Goal: Transaction & Acquisition: Register for event/course

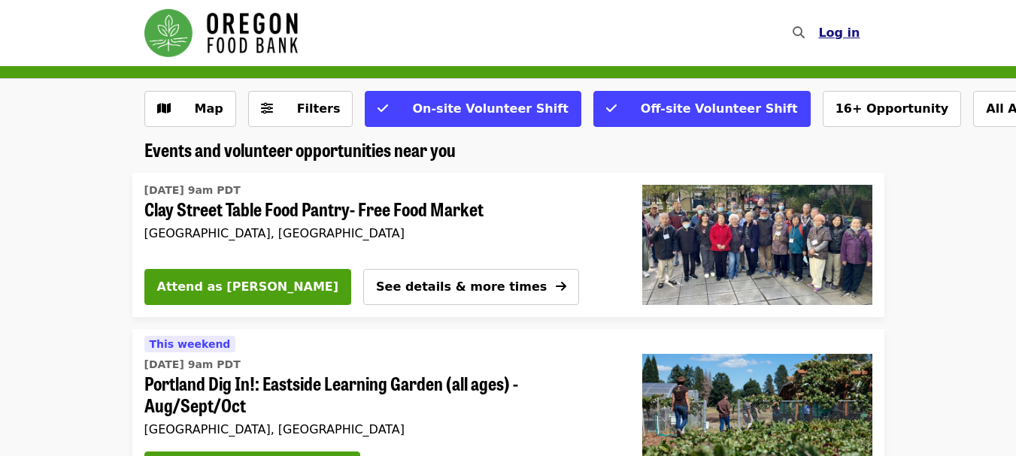
click at [862, 36] on button "Log in" at bounding box center [838, 33] width 65 height 30
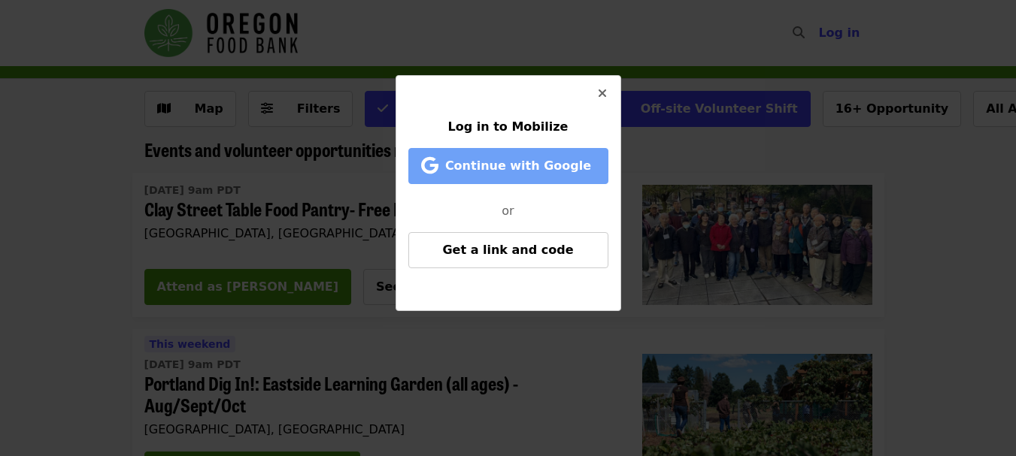
click at [576, 169] on span "Continue with Google" at bounding box center [518, 166] width 146 height 14
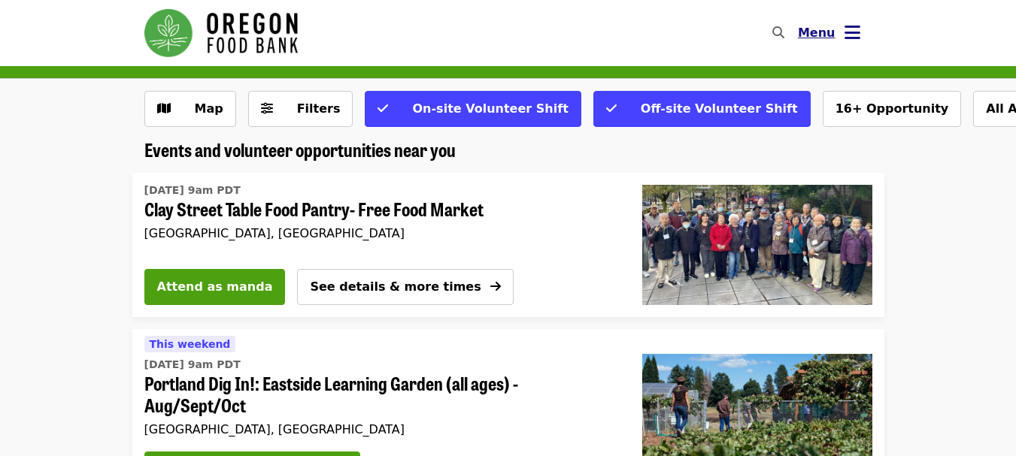
click at [849, 32] on icon "bars icon" at bounding box center [852, 33] width 16 height 22
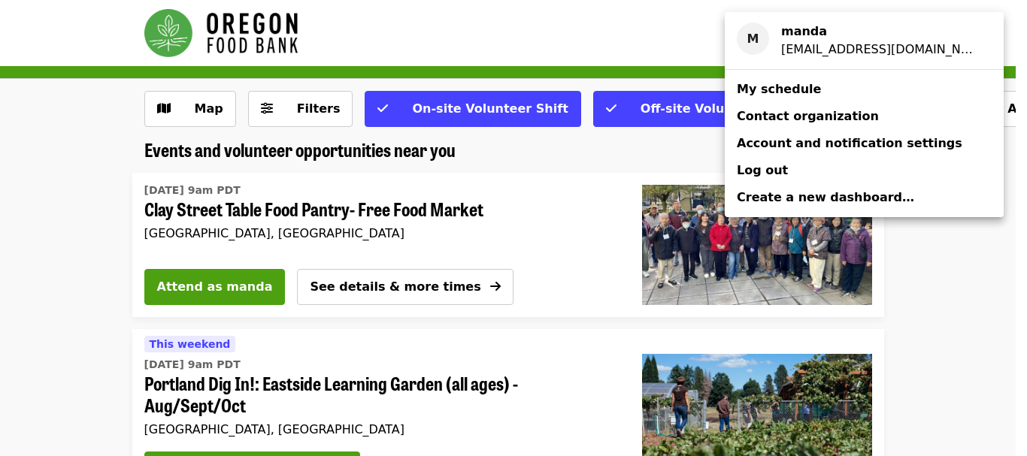
click at [575, 323] on div "Account menu" at bounding box center [513, 228] width 1027 height 456
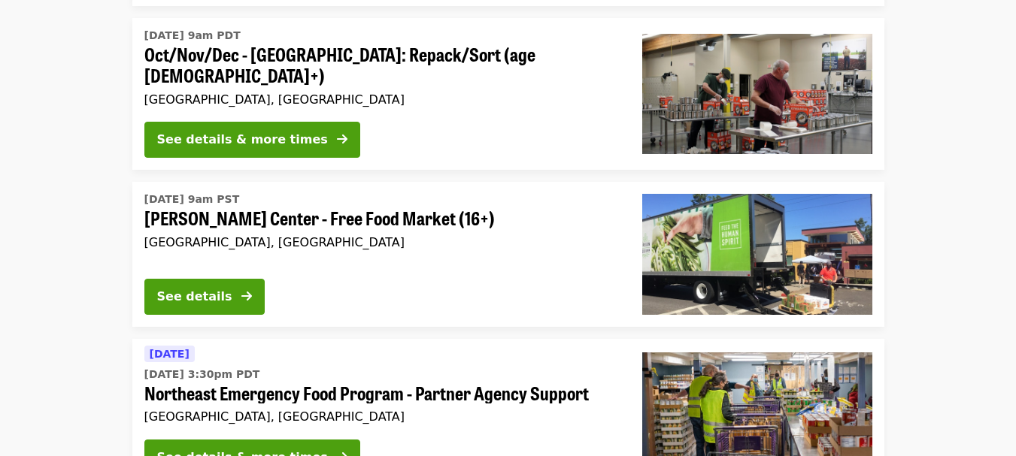
scroll to position [526, 0]
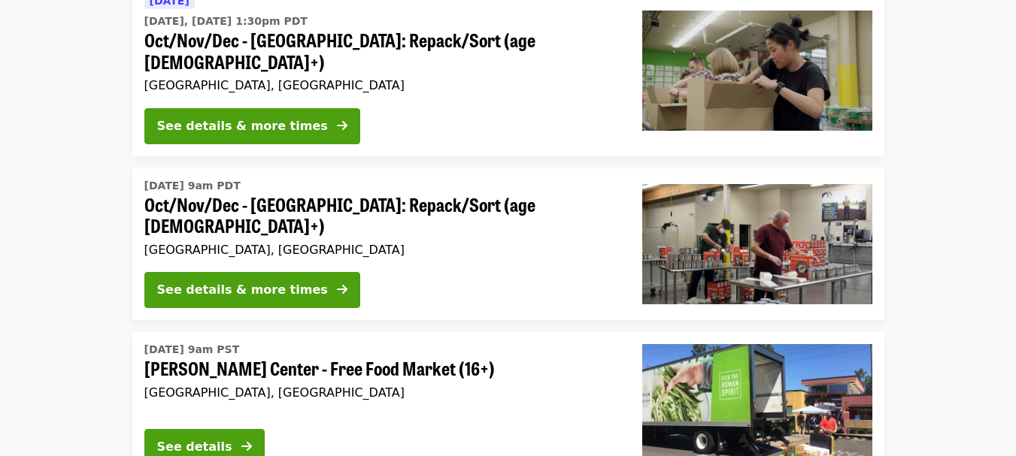
click at [423, 194] on span "Oct/Nov/Dec - [GEOGRAPHIC_DATA]: Repack/Sort (age [DEMOGRAPHIC_DATA]+)" at bounding box center [381, 216] width 474 height 44
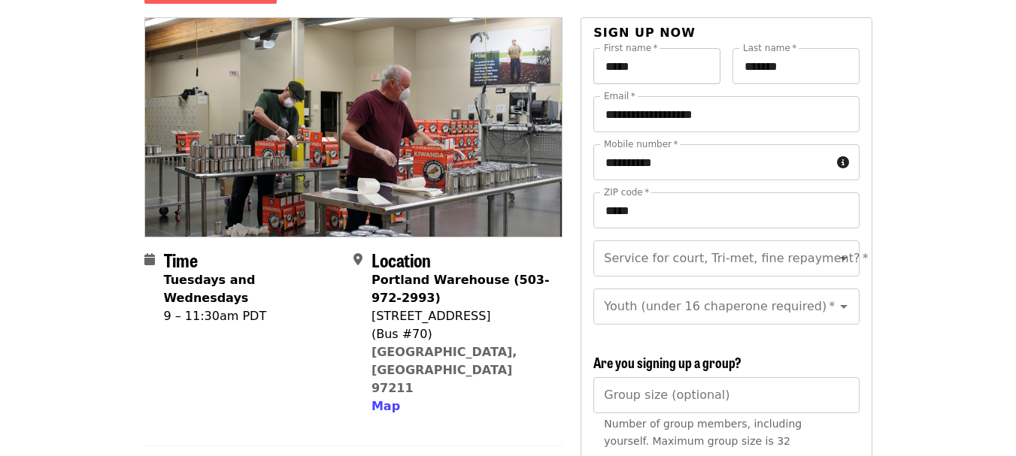
scroll to position [75, 0]
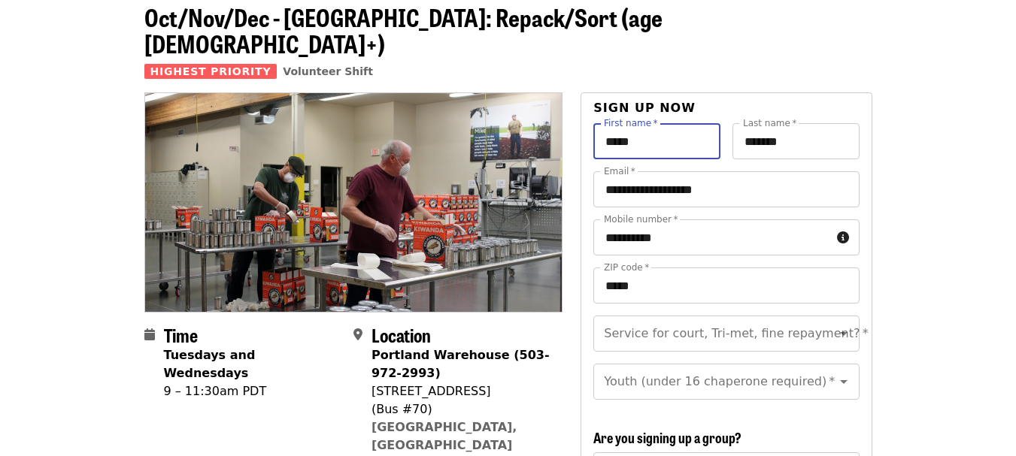
click at [607, 123] on input "*****" at bounding box center [656, 141] width 127 height 36
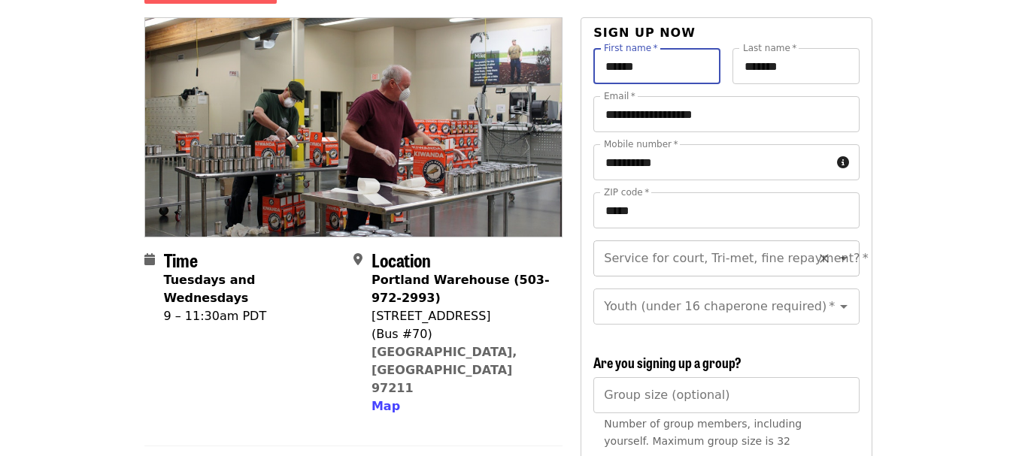
type input "******"
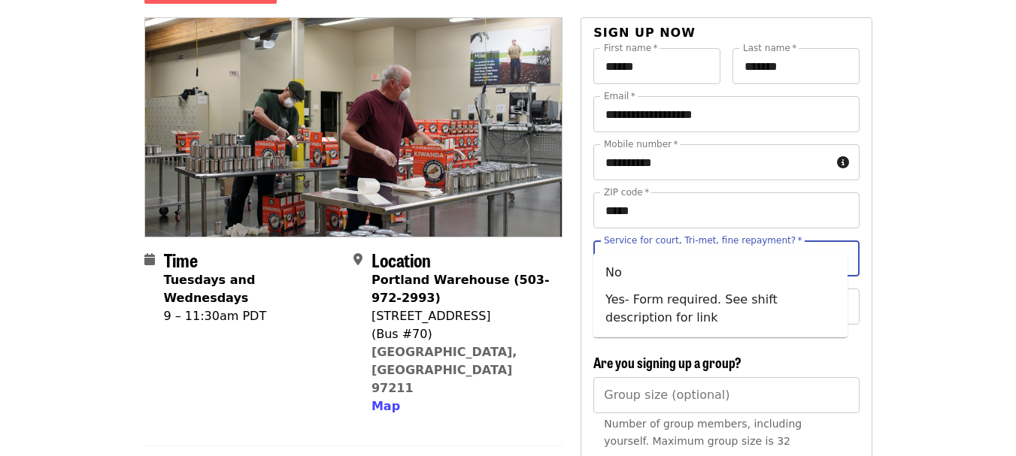
click at [713, 244] on input "Service for court, Tri-met, fine repayment?   *" at bounding box center [707, 258] width 204 height 29
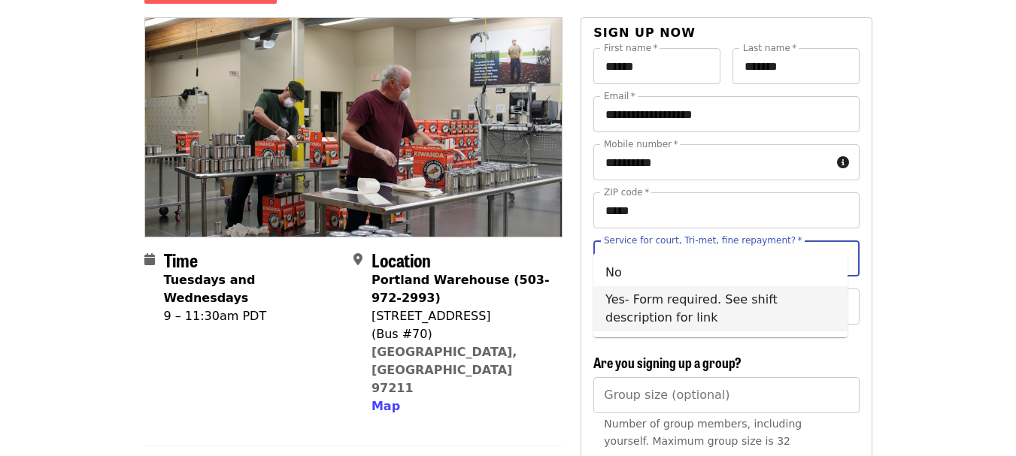
click at [635, 301] on li "Yes- Form required. See shift description for link" at bounding box center [720, 308] width 254 height 45
type input "**********"
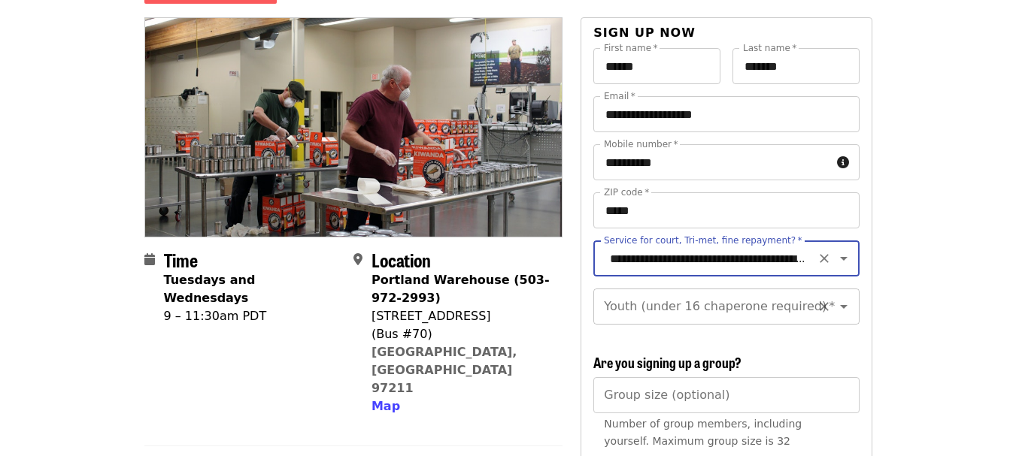
click at [724, 295] on input "Youth (under 16 chaperone required)   *" at bounding box center [707, 306] width 204 height 29
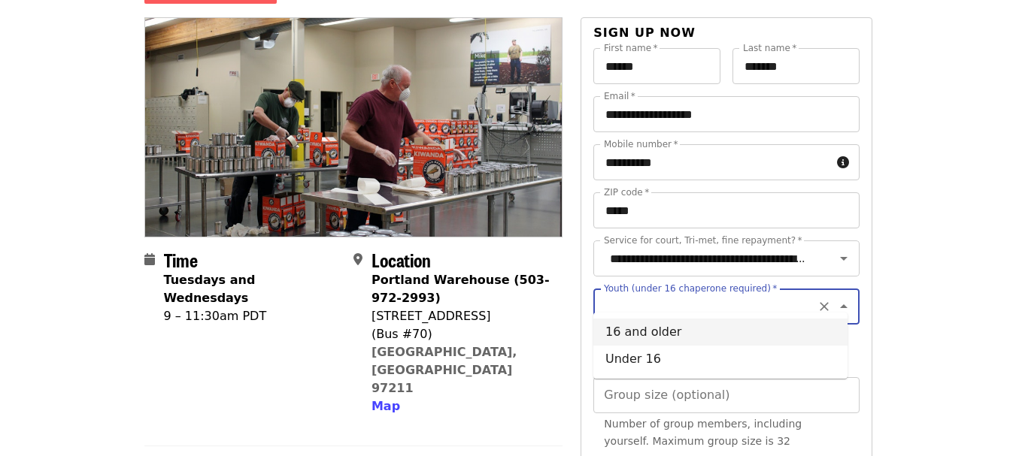
click at [669, 336] on li "16 and older" at bounding box center [720, 332] width 254 height 27
type input "**********"
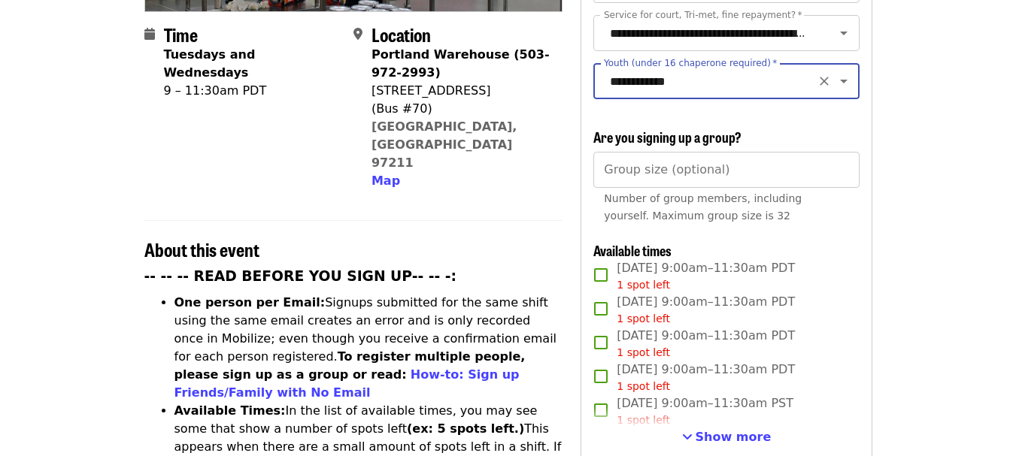
scroll to position [526, 0]
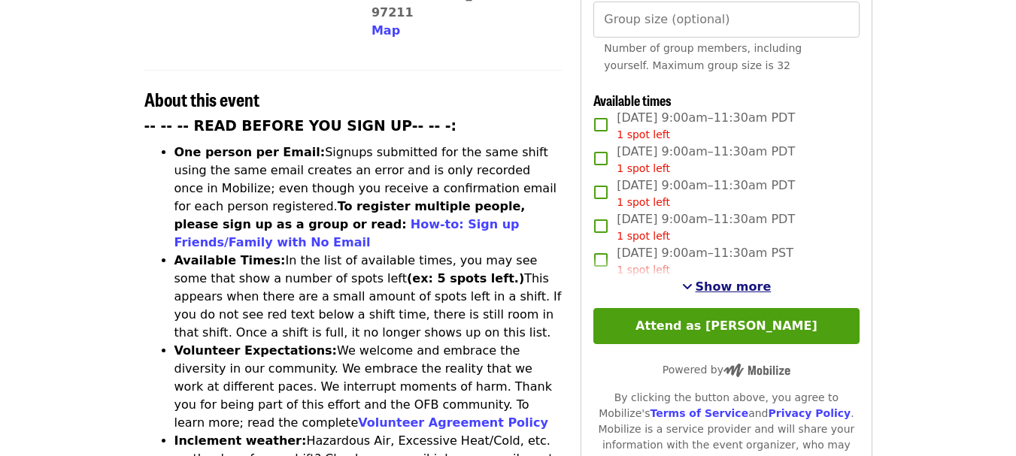
click at [733, 280] on span "Show more" at bounding box center [733, 287] width 76 height 14
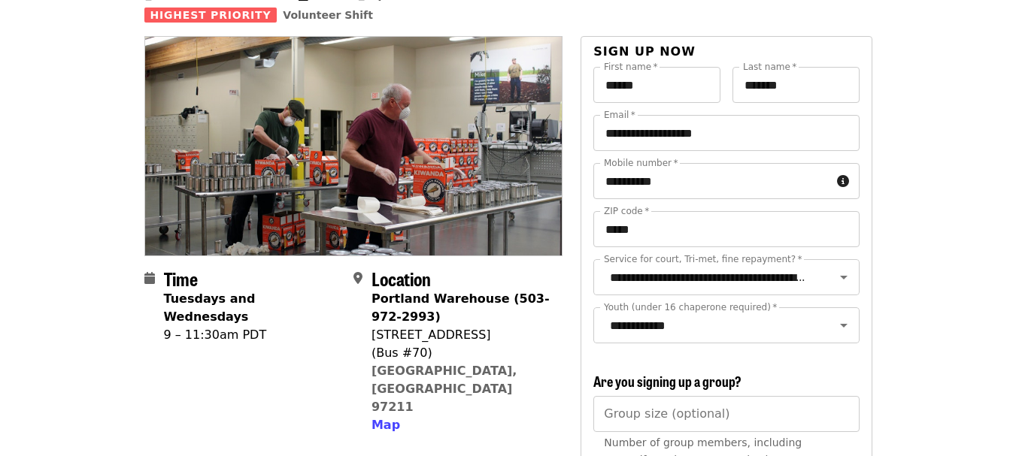
scroll to position [0, 0]
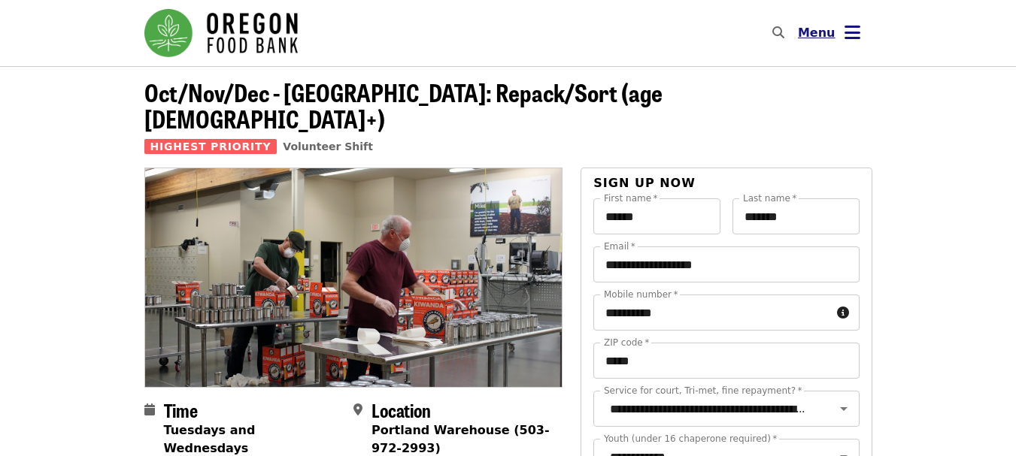
click at [823, 37] on span "Menu" at bounding box center [817, 33] width 38 height 14
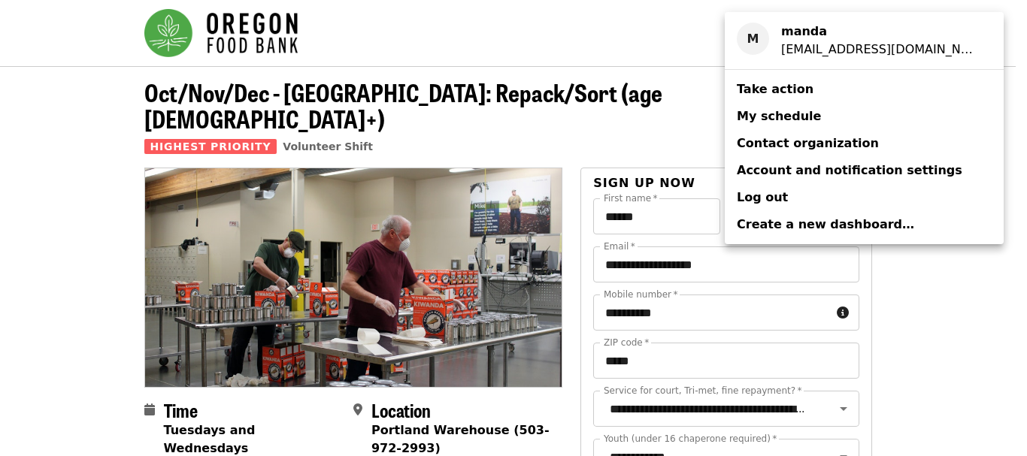
click at [795, 117] on span "My schedule" at bounding box center [779, 116] width 84 height 14
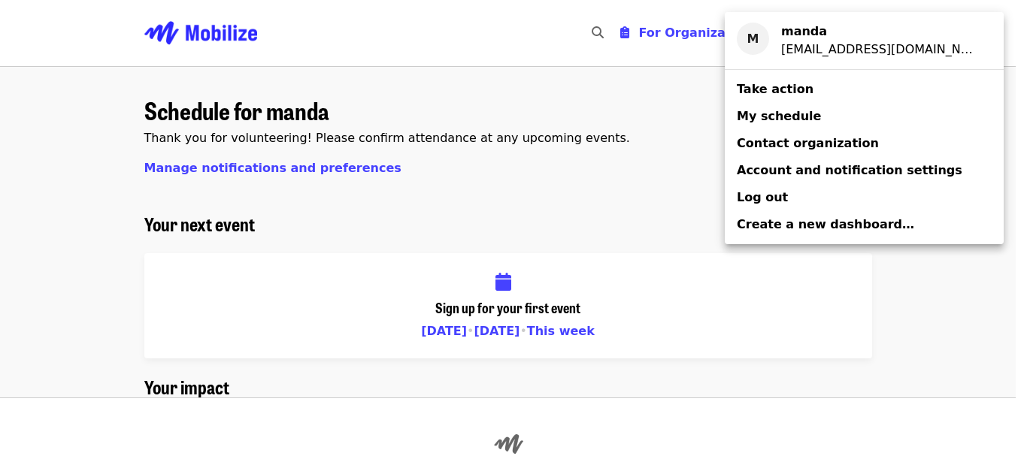
click at [5, 299] on div "Account menu" at bounding box center [513, 228] width 1027 height 456
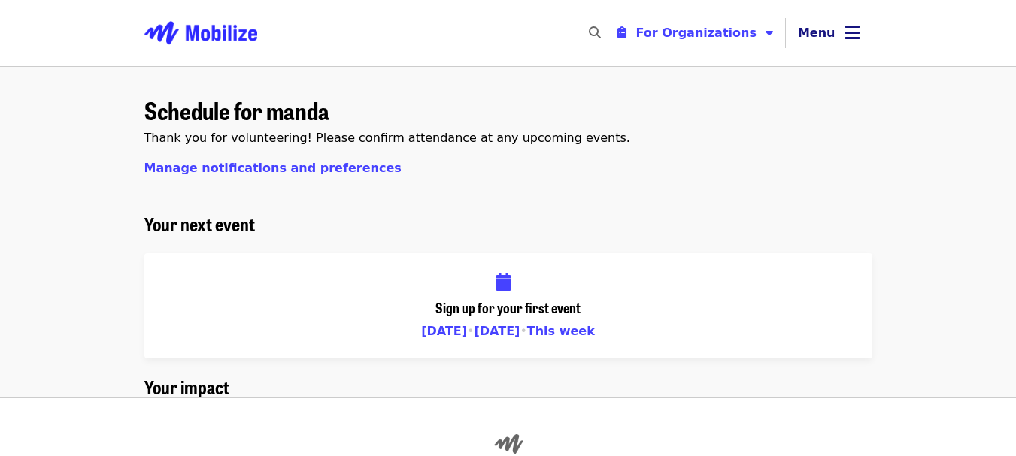
click at [851, 29] on icon "bars icon" at bounding box center [852, 33] width 16 height 22
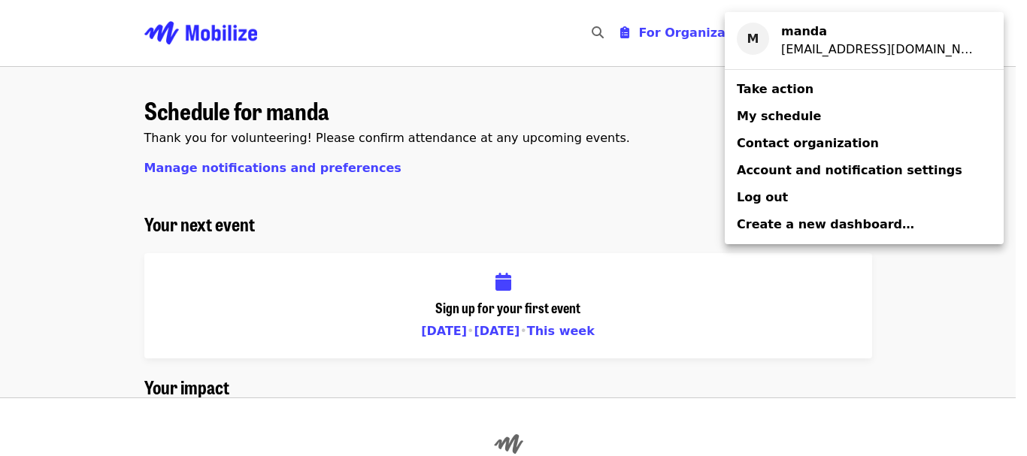
click at [762, 203] on span "Log out" at bounding box center [762, 197] width 51 height 14
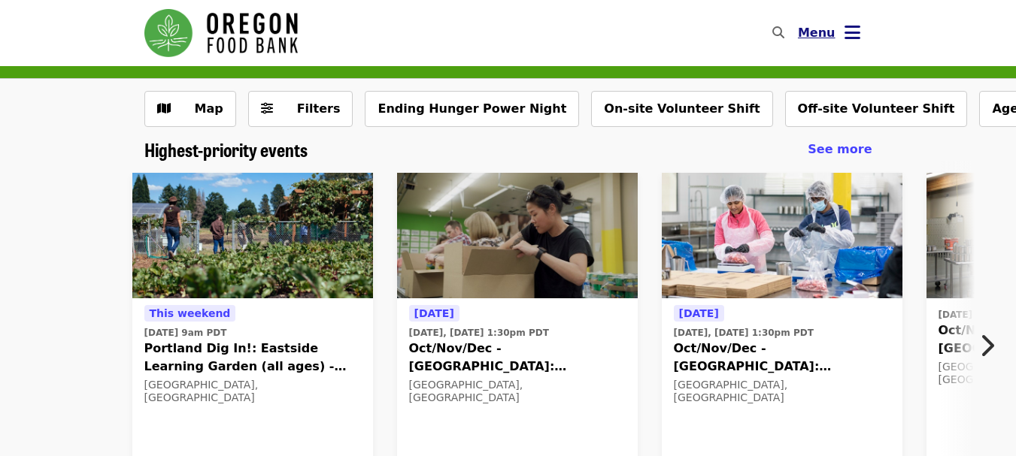
click at [849, 38] on icon "bars icon" at bounding box center [852, 33] width 16 height 22
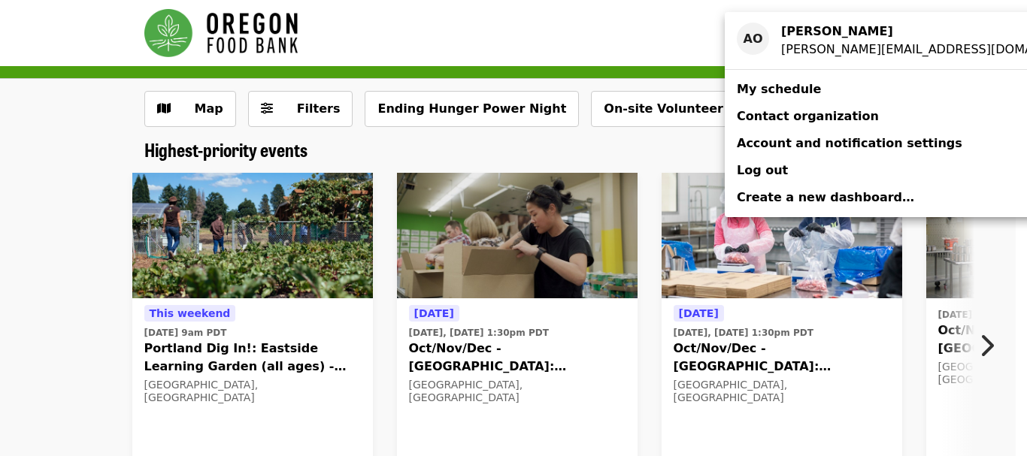
click at [768, 95] on span "My schedule" at bounding box center [779, 89] width 84 height 14
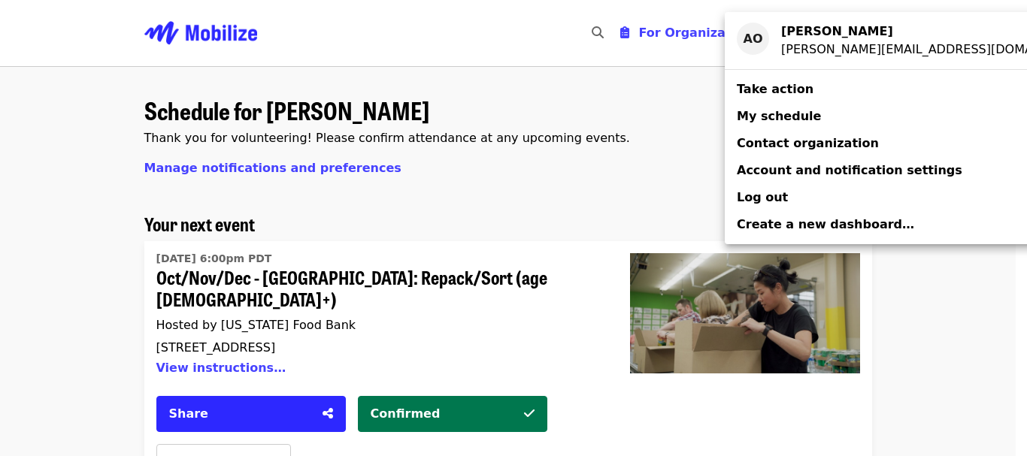
click at [26, 206] on div "Account menu" at bounding box center [513, 228] width 1027 height 456
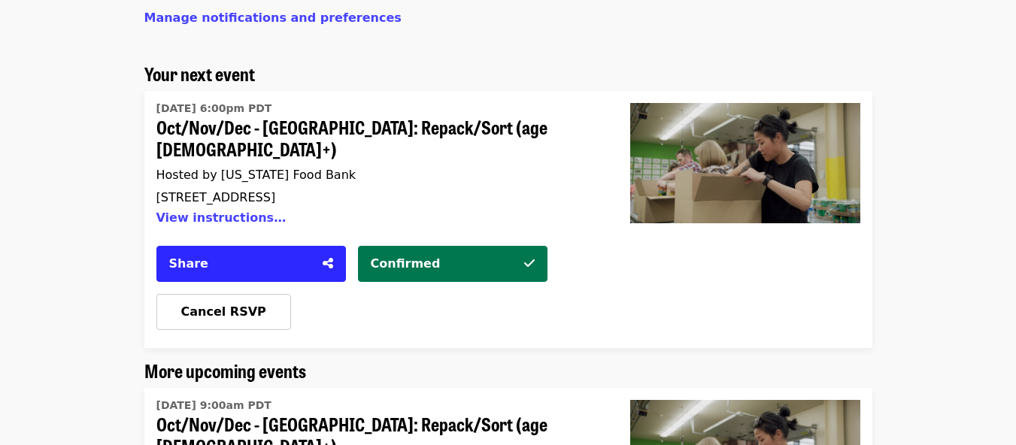
scroll to position [75, 0]
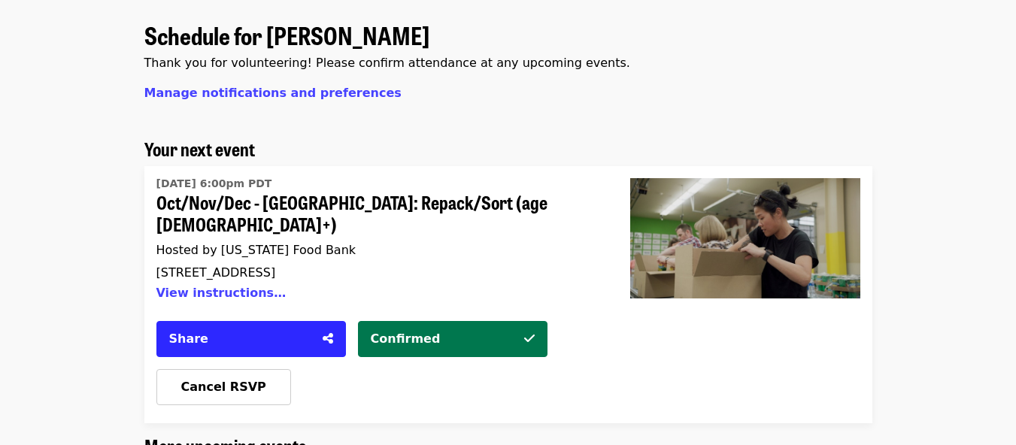
click at [350, 204] on span "Oct/Nov/Dec - [GEOGRAPHIC_DATA]: Repack/Sort (age [DEMOGRAPHIC_DATA]+)" at bounding box center [375, 214] width 438 height 44
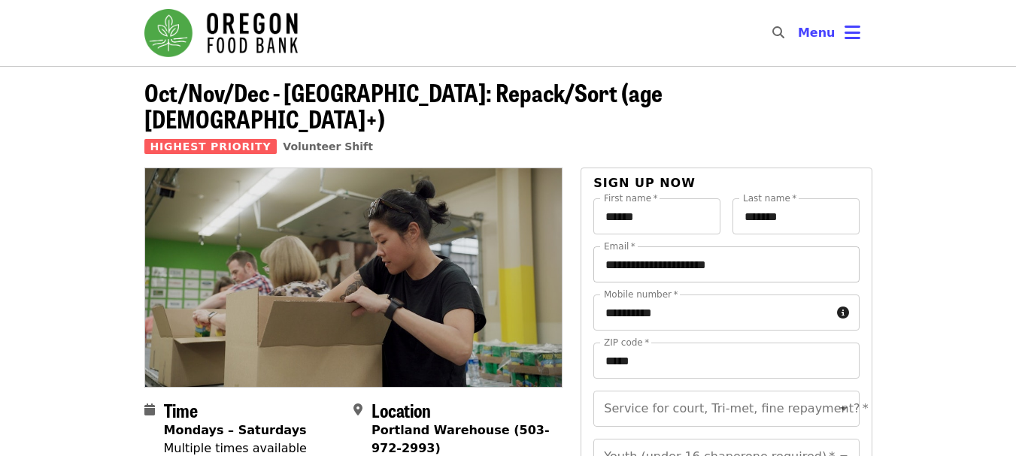
scroll to position [226, 0]
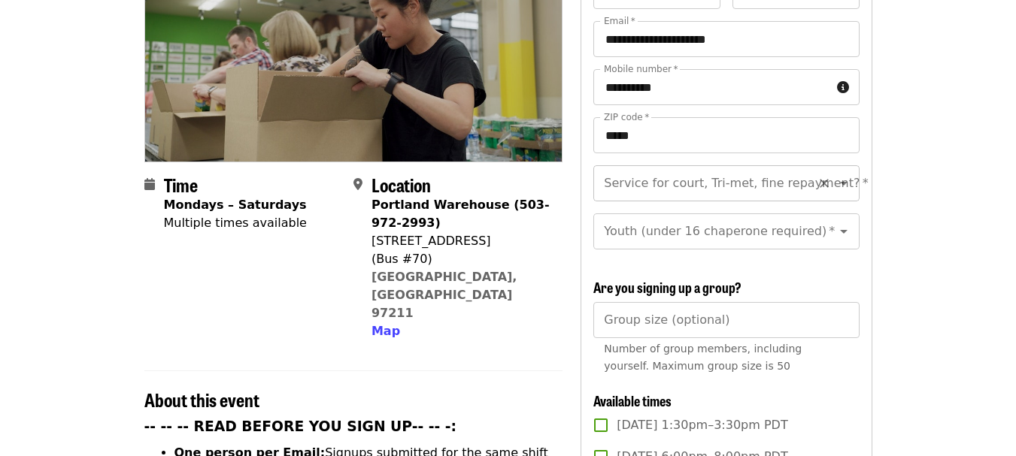
click at [686, 165] on div "Service for court, Tri-met, fine repayment?   * Service for court, Tri-met, fin…" at bounding box center [725, 183] width 265 height 36
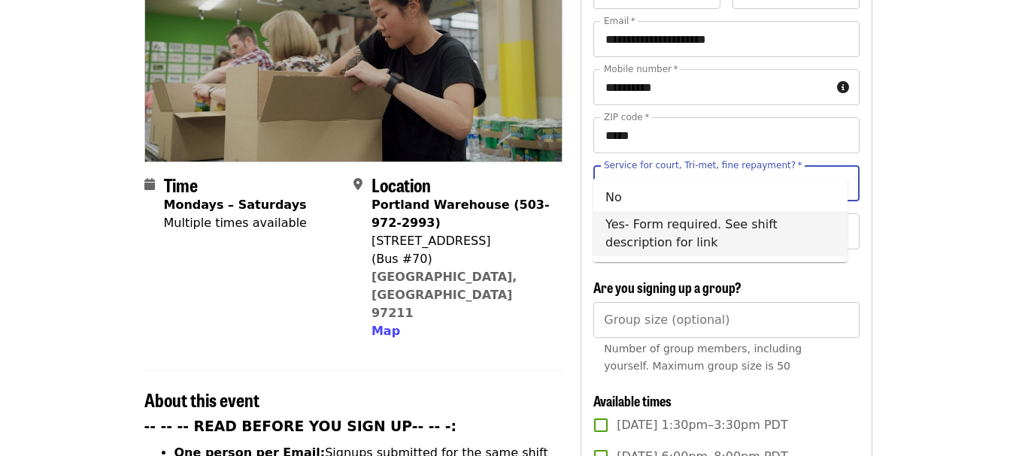
click at [622, 242] on li "Yes- Form required. See shift description for link" at bounding box center [720, 233] width 254 height 45
type input "**********"
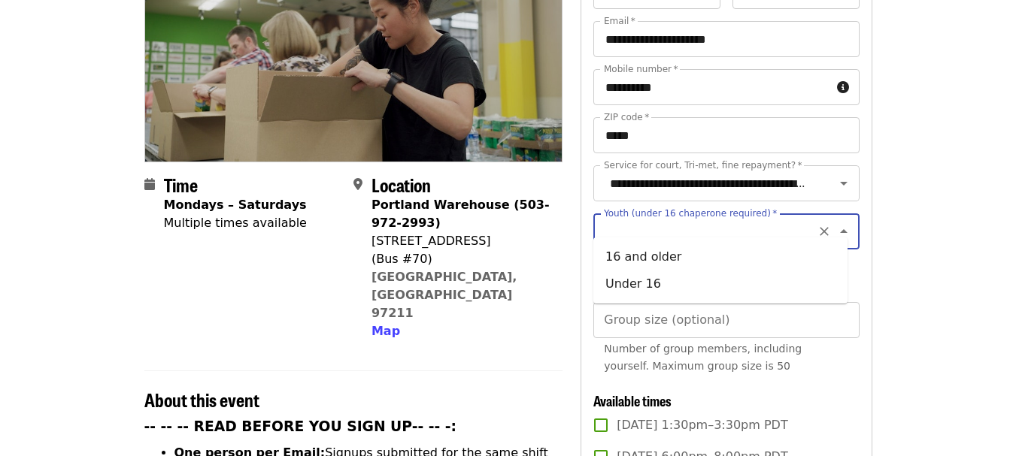
click at [643, 224] on input "Youth (under 16 chaperone required)   *" at bounding box center [707, 231] width 204 height 29
click at [641, 264] on li "16 and older" at bounding box center [720, 257] width 254 height 27
type input "**********"
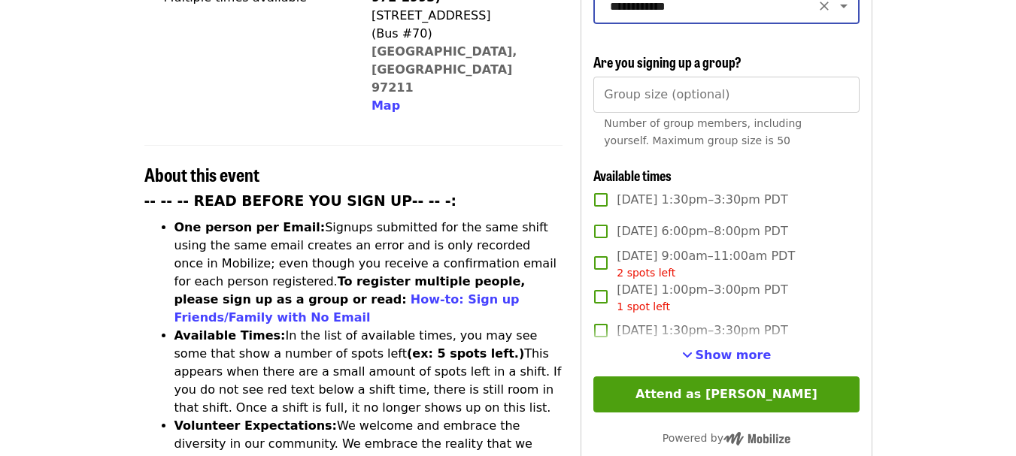
scroll to position [526, 0]
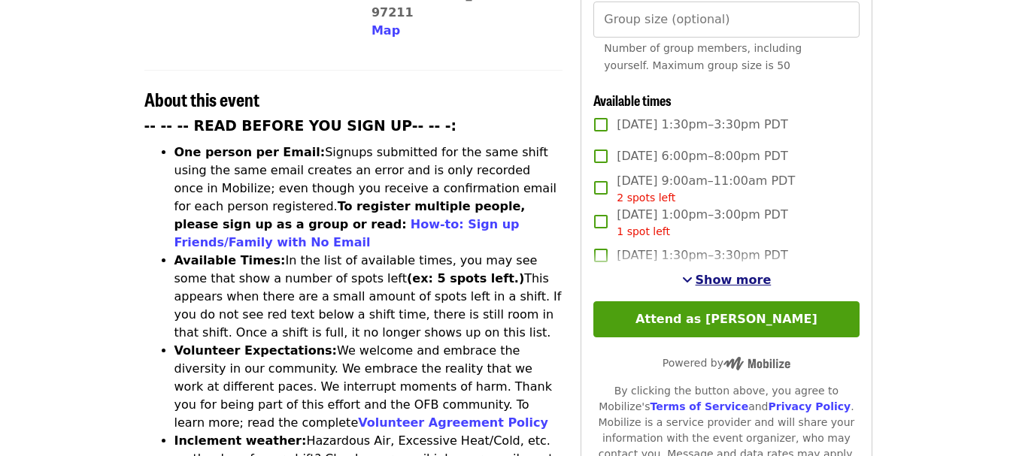
click at [740, 277] on span "Show more" at bounding box center [733, 280] width 76 height 14
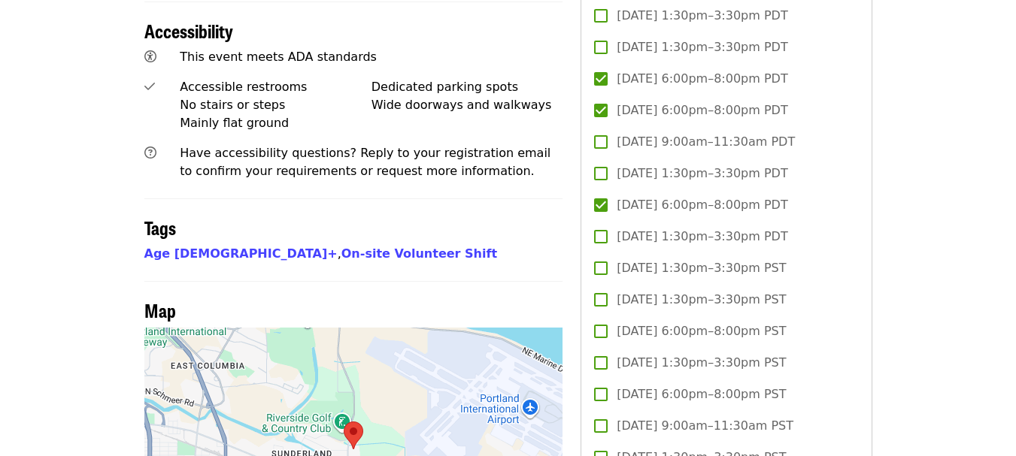
scroll to position [1128, 0]
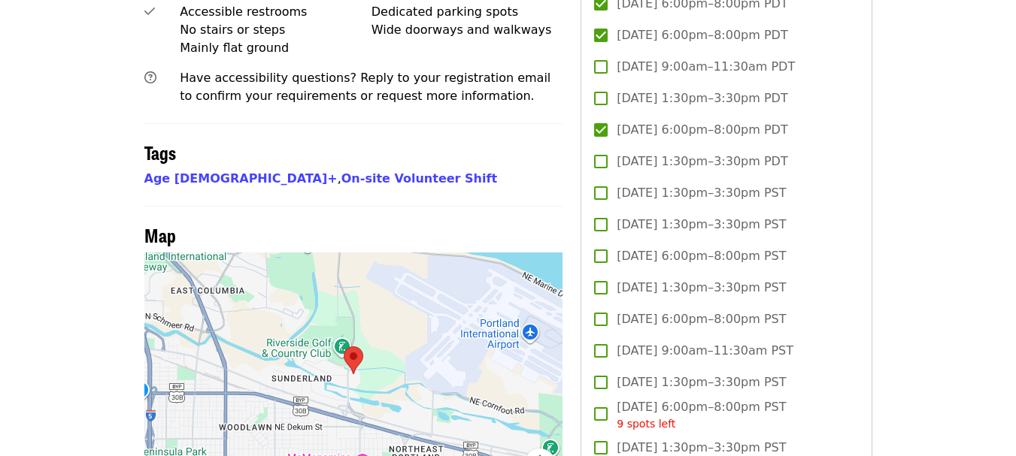
click at [618, 250] on span "Tue, Nov 4, 6:00pm–8:00pm PST" at bounding box center [700, 256] width 169 height 18
click at [636, 321] on span "Wed, Nov 5, 6:00pm–8:00pm PST" at bounding box center [700, 319] width 169 height 18
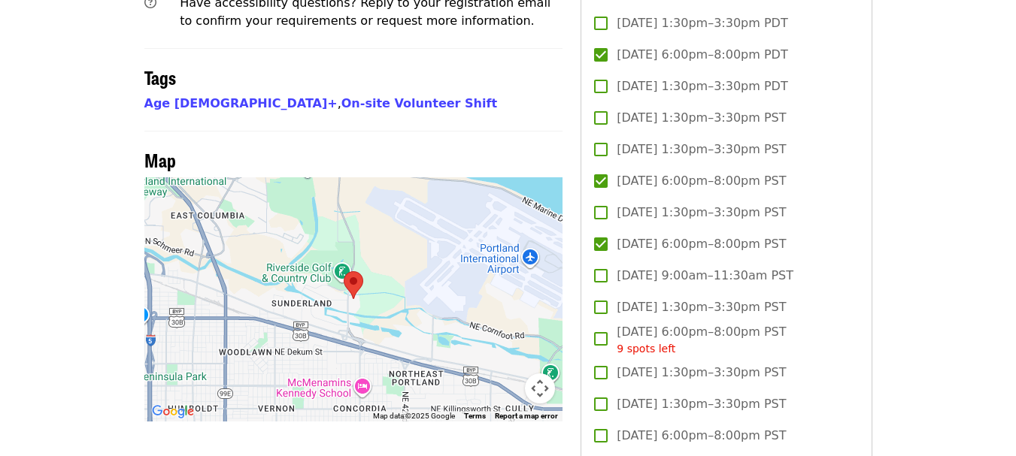
click at [642, 336] on span "Thu, Nov 6, 6:00pm–8:00pm PST 9 spots left" at bounding box center [700, 340] width 169 height 34
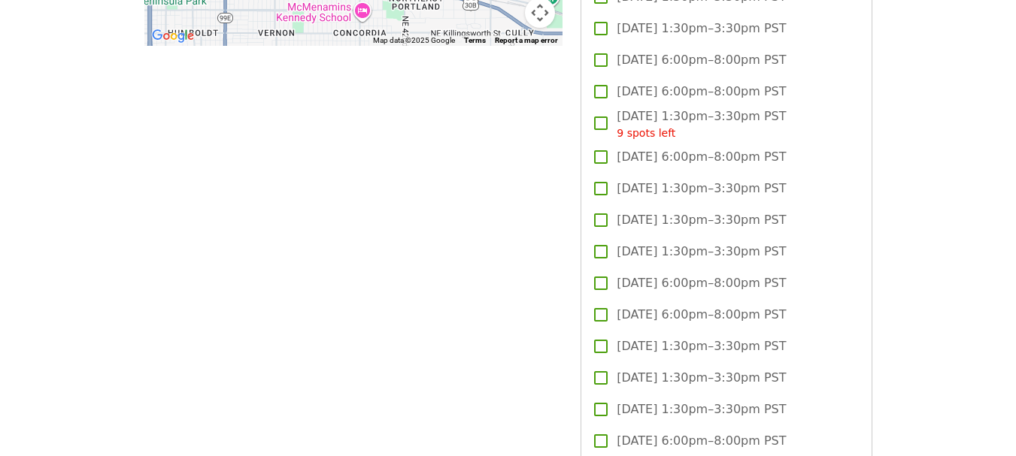
scroll to position [1504, 0]
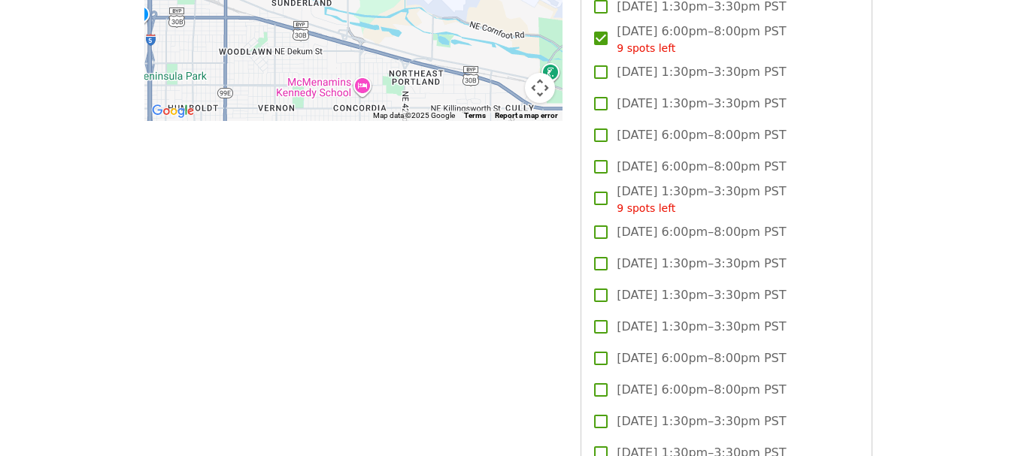
click at [670, 129] on span "Tue, Nov 11, 6:00pm–8:00pm PST" at bounding box center [700, 135] width 169 height 18
click at [701, 161] on span "Wed, Nov 12, 6:00pm–8:00pm PST" at bounding box center [700, 167] width 169 height 18
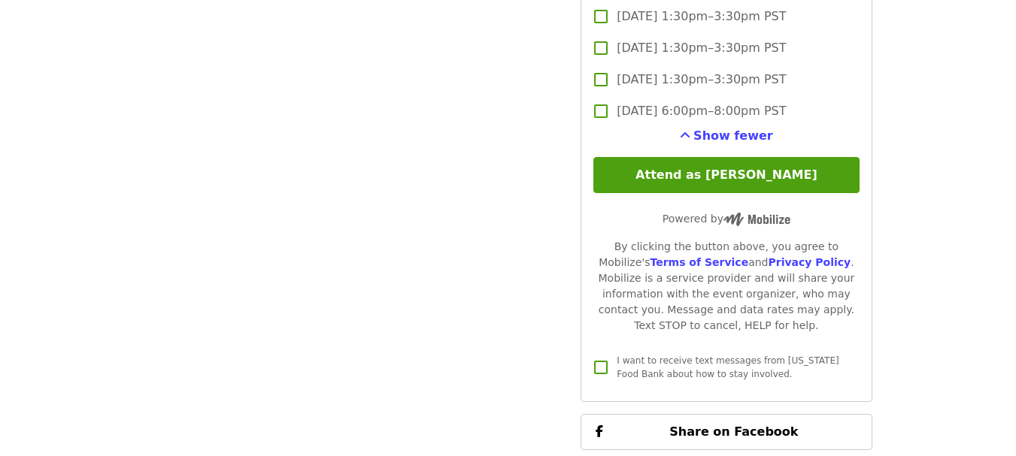
scroll to position [2599, 0]
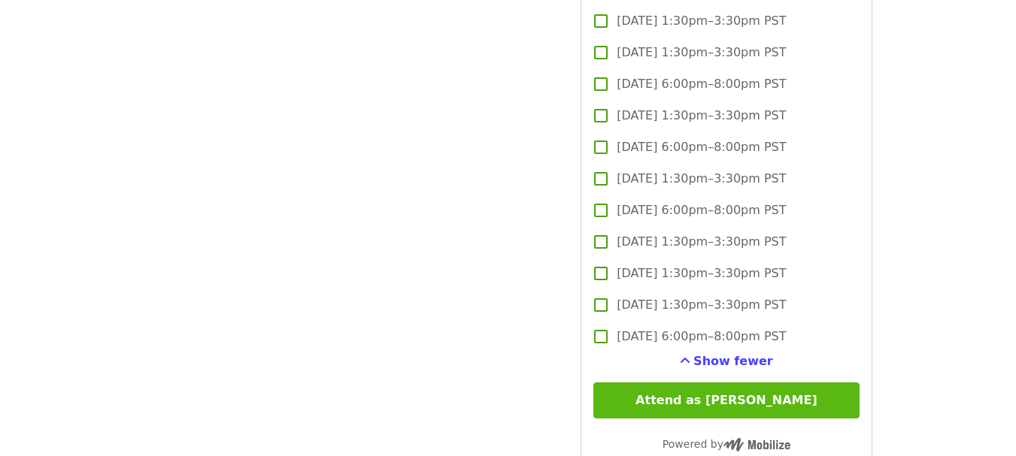
click at [664, 401] on button "Attend as [PERSON_NAME]" at bounding box center [725, 401] width 265 height 36
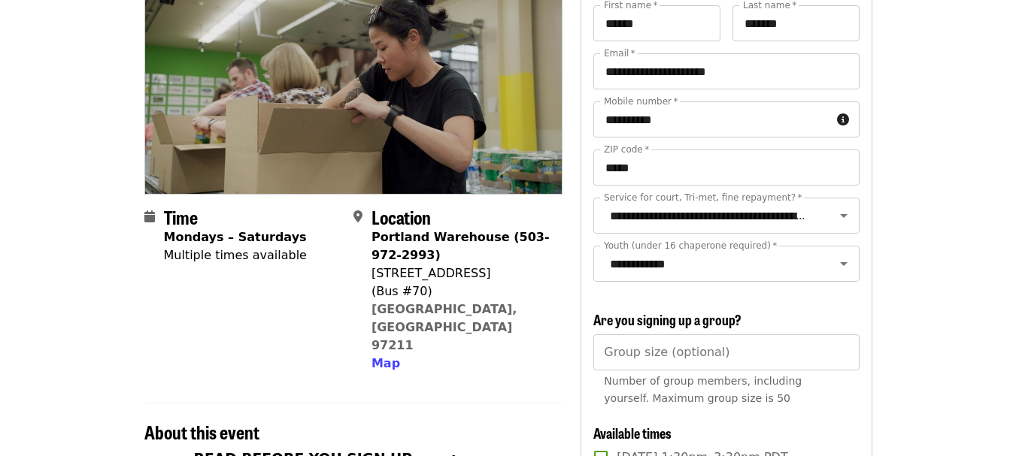
scroll to position [0, 0]
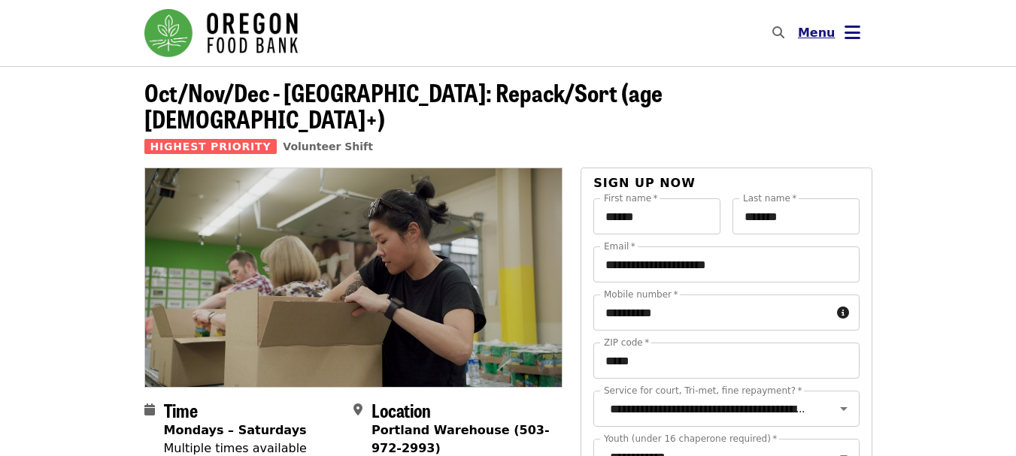
click at [844, 33] on icon "bars icon" at bounding box center [852, 33] width 16 height 22
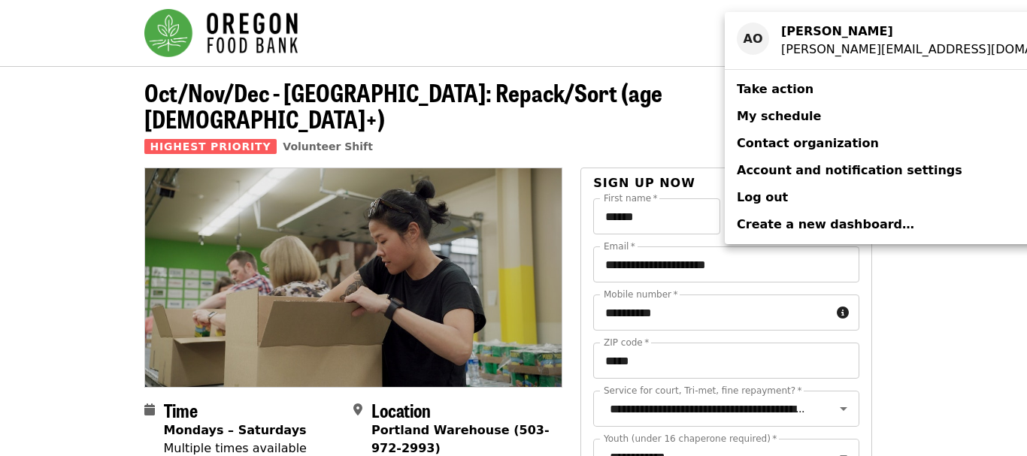
click at [791, 116] on span "My schedule" at bounding box center [779, 116] width 84 height 14
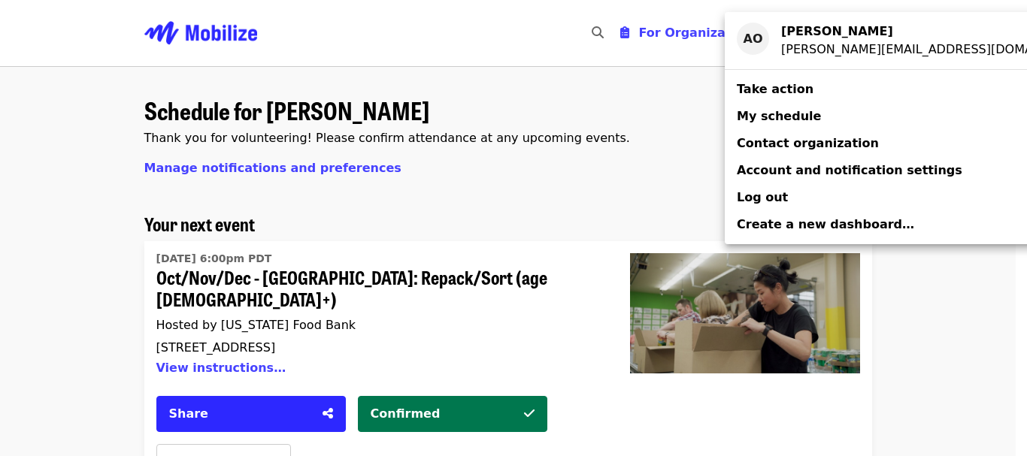
click at [107, 177] on div "Account menu" at bounding box center [513, 228] width 1027 height 456
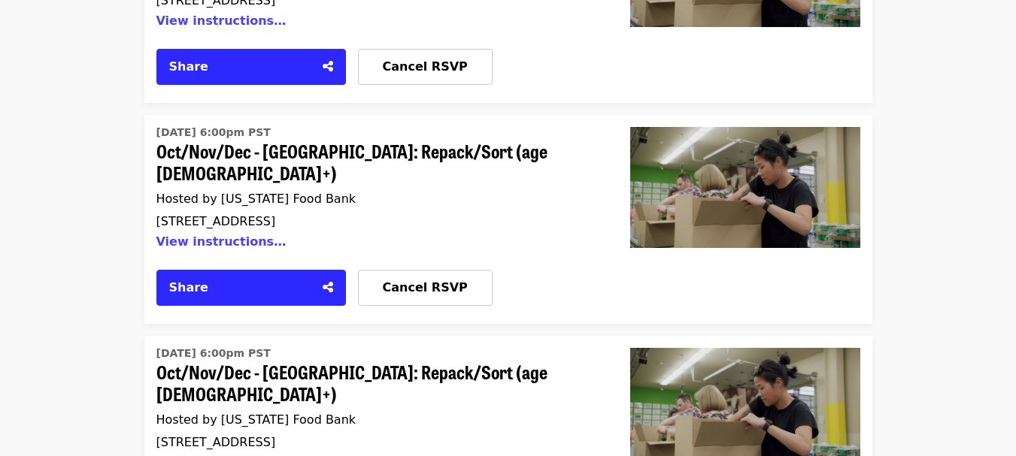
scroll to position [2782, 0]
